Goal: Task Accomplishment & Management: Complete application form

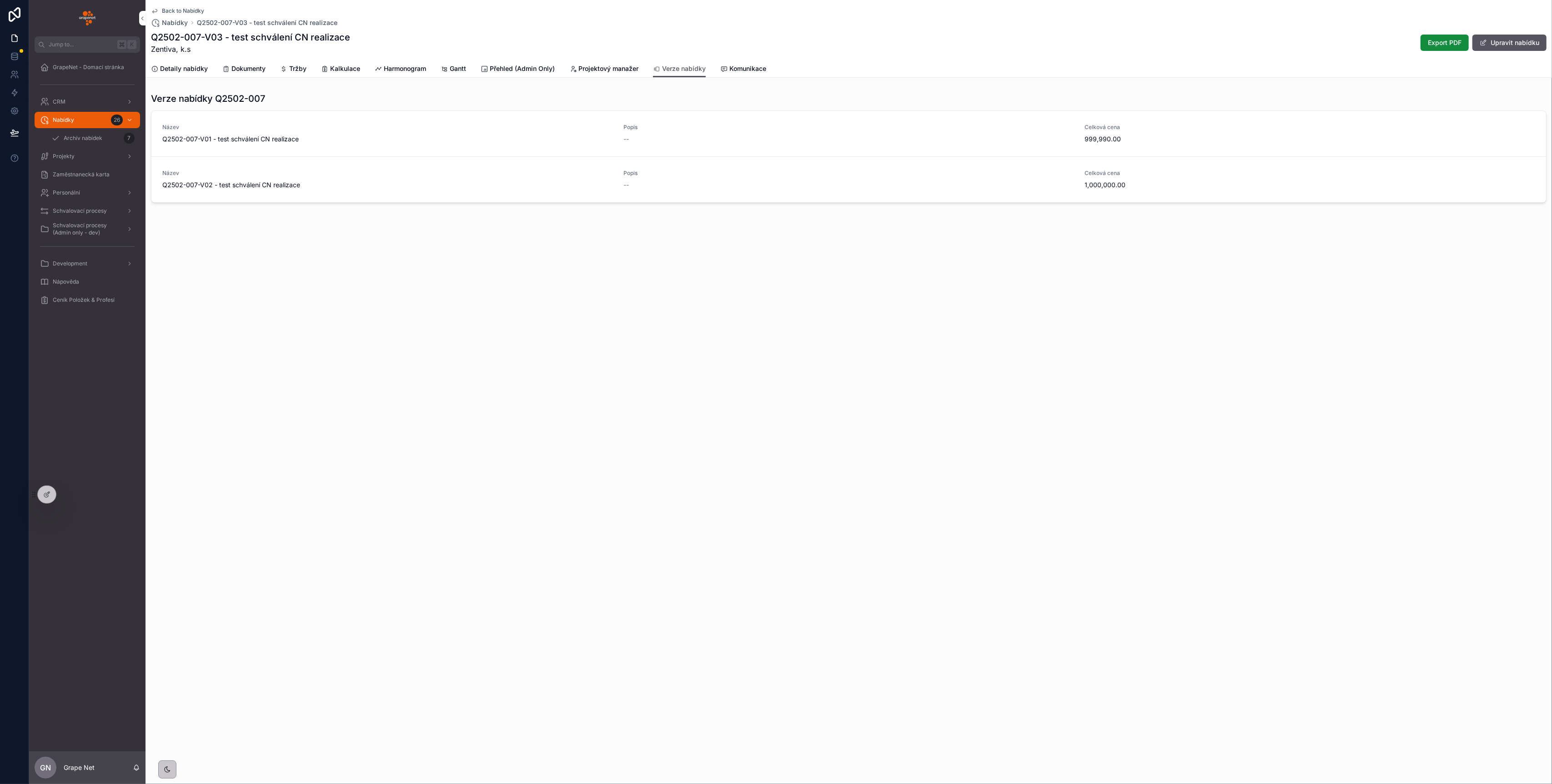
click at [88, 121] on div "Nabídky 26" at bounding box center [87, 120] width 95 height 15
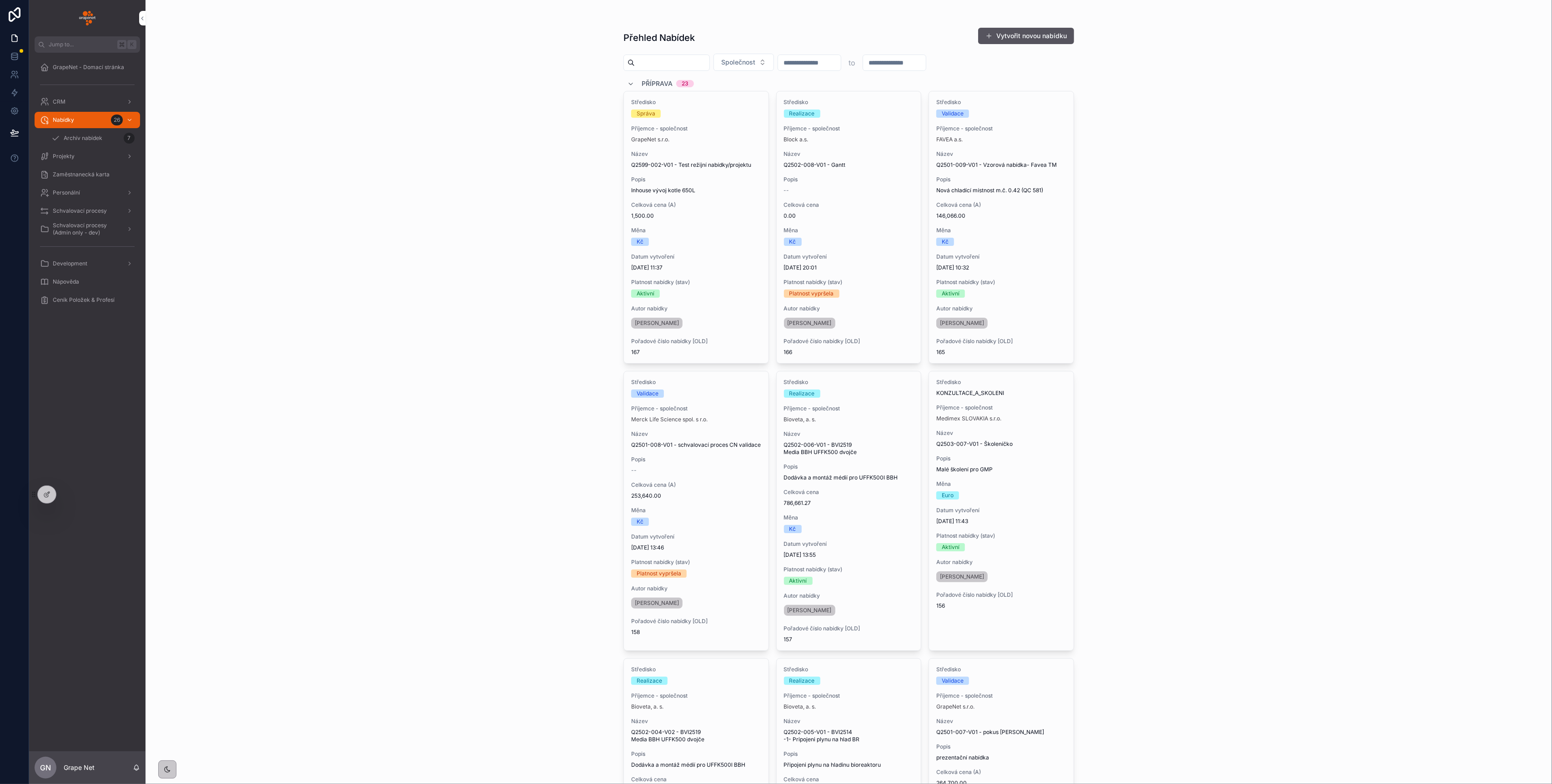
click at [1054, 30] on button "Vytvořit novou nabídku" at bounding box center [1025, 35] width 96 height 16
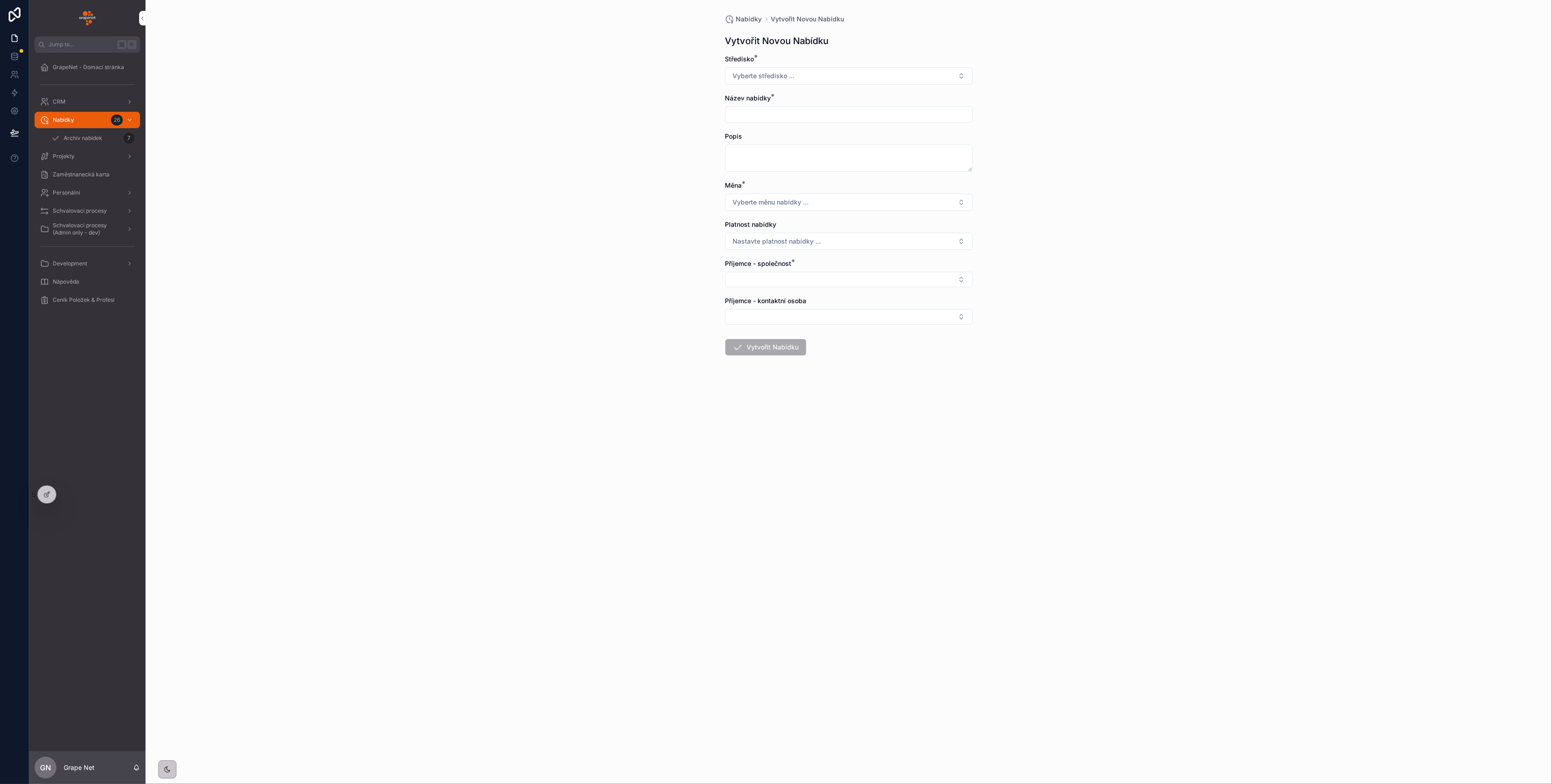
click at [857, 65] on div "Středisko * Vyberte středisko ..." at bounding box center [849, 70] width 247 height 30
click at [854, 75] on button "Vyberte středisko ..." at bounding box center [849, 75] width 247 height 17
click at [665, 101] on div "Nabídky Vytvořit Novou Nabídku Vytvořit Novou Nabídku Středisko * Vyberte střed…" at bounding box center [848, 392] width 1406 height 784
click at [785, 85] on form "Středisko * Vyberte středisko ... Název nabídky * Popis Měna * Vyberte měnu nab…" at bounding box center [849, 234] width 247 height 359
click at [802, 77] on button "Vyberte středisko ..." at bounding box center [849, 75] width 247 height 17
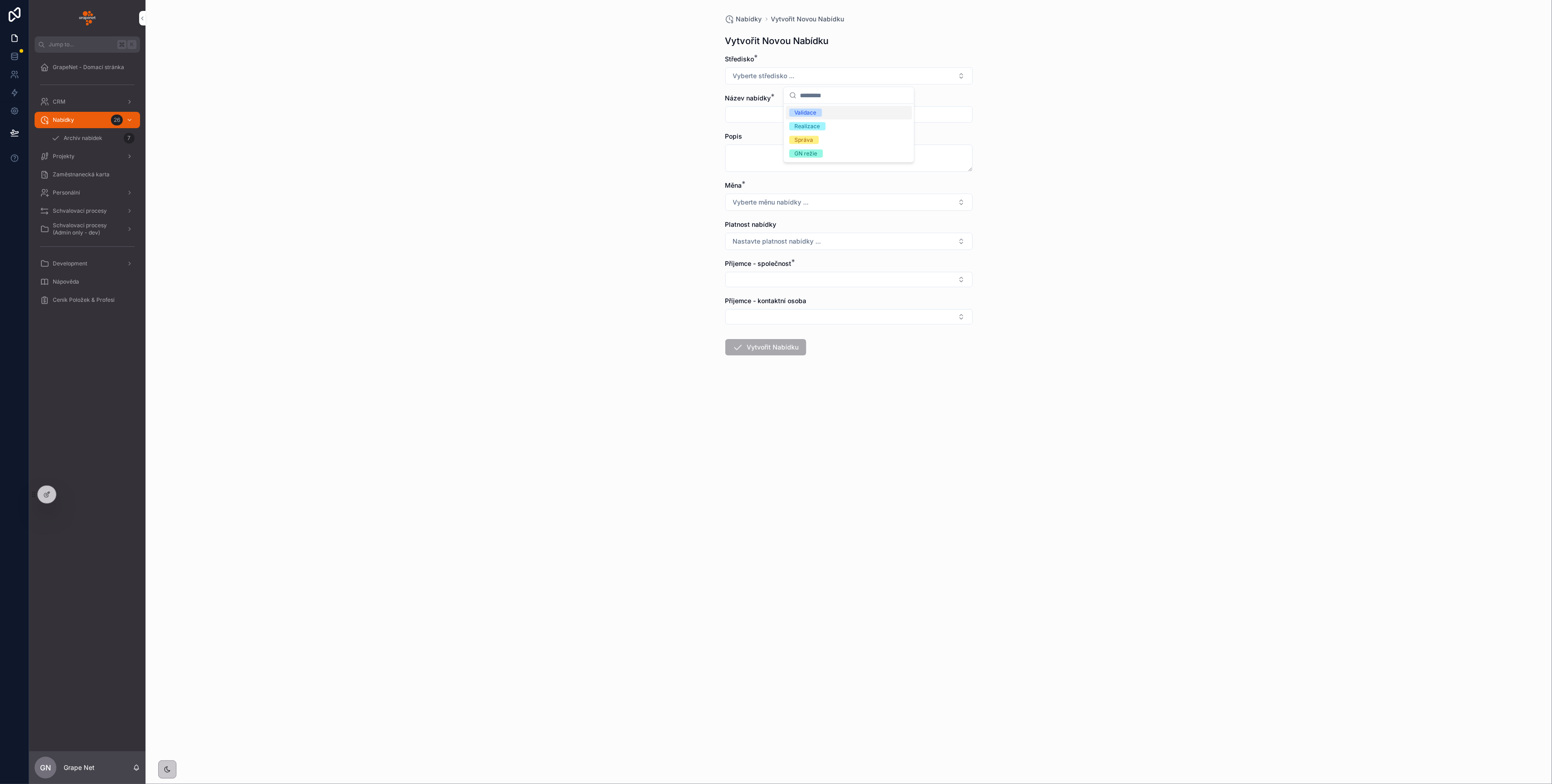
click at [623, 90] on div "Nabídky Vytvořit Novou Nabídku Vytvořit Novou Nabídku Středisko * Vyberte střed…" at bounding box center [848, 392] width 1406 height 784
